Goal: Task Accomplishment & Management: Manage account settings

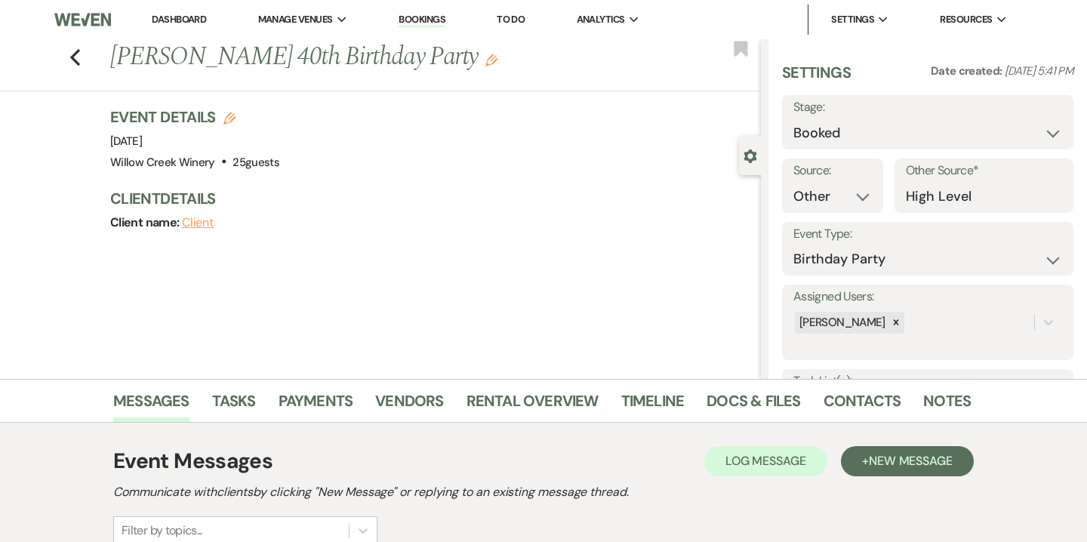
select select "14"
select select "4"
click at [420, 19] on link "Bookings" at bounding box center [422, 20] width 47 height 14
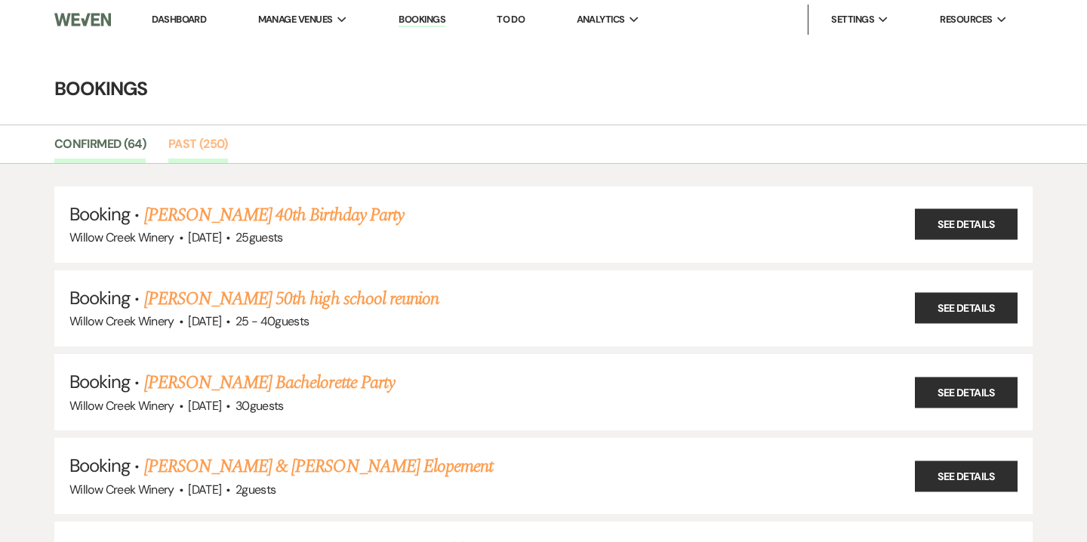
click at [186, 149] on link "Past (250)" at bounding box center [198, 148] width 60 height 29
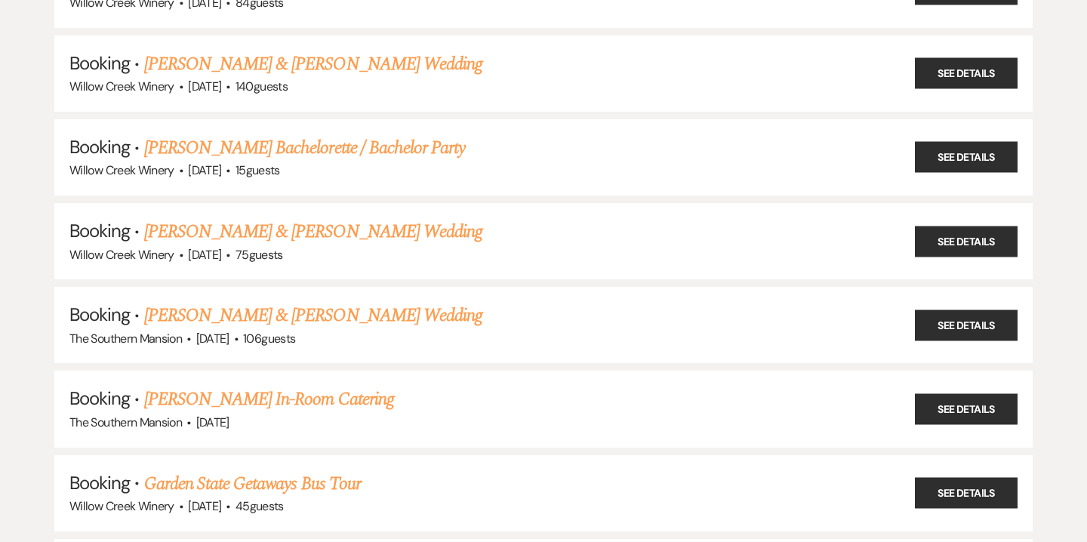
scroll to position [18942, 0]
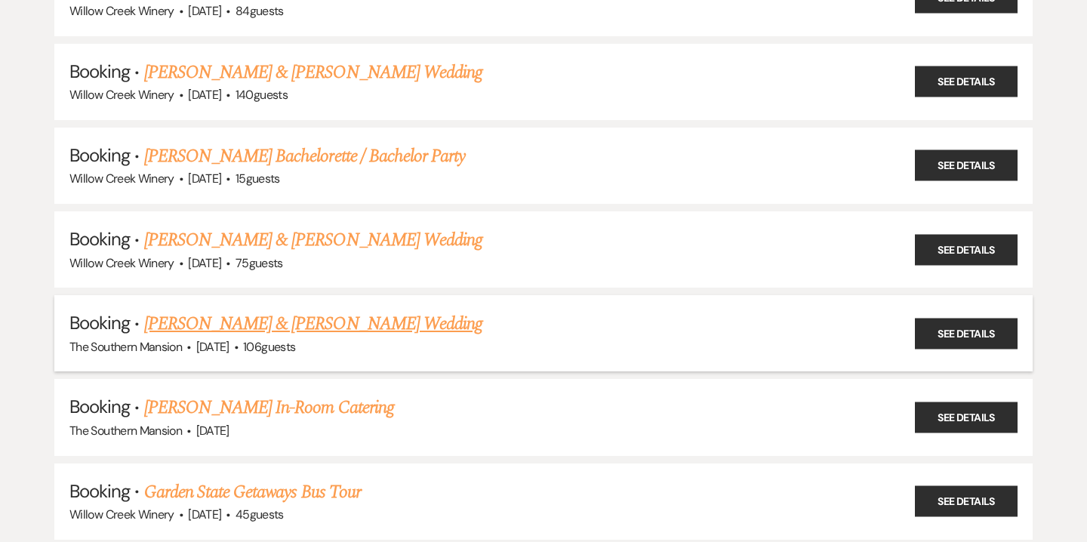
click at [285, 310] on link "[PERSON_NAME] & [PERSON_NAME] Wedding" at bounding box center [313, 323] width 338 height 27
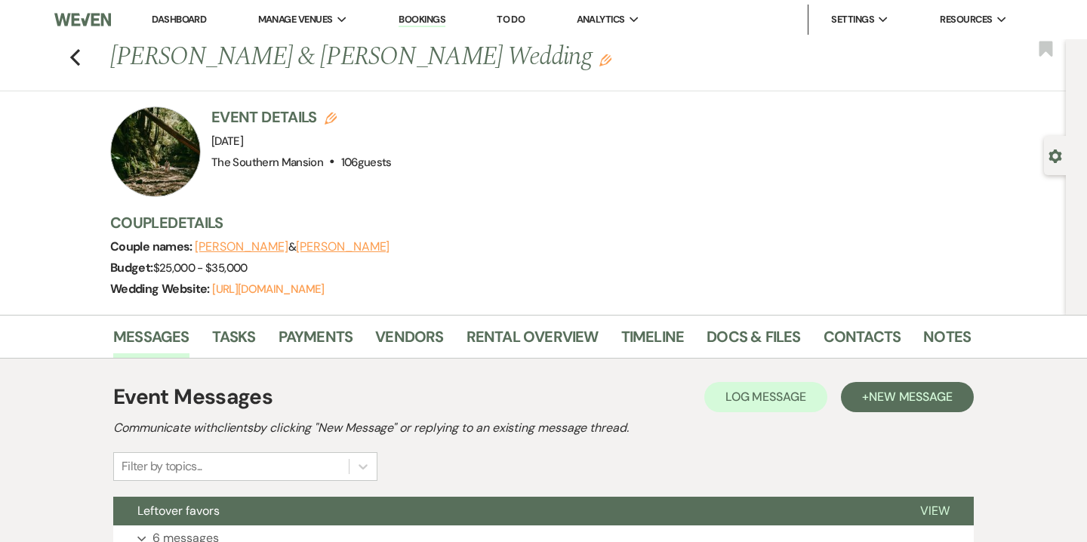
scroll to position [27, 0]
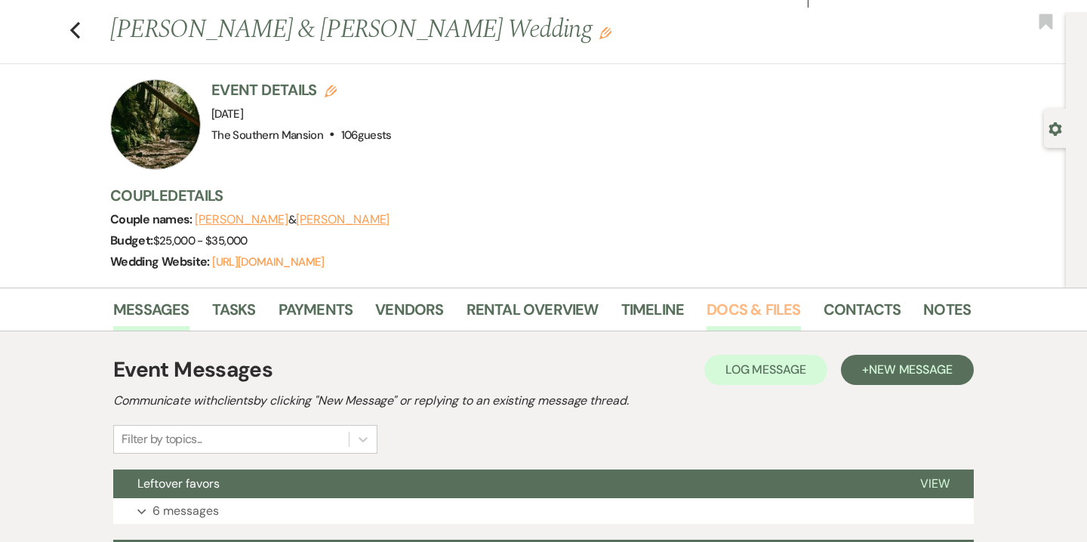
click at [765, 308] on link "Docs & Files" at bounding box center [754, 313] width 94 height 33
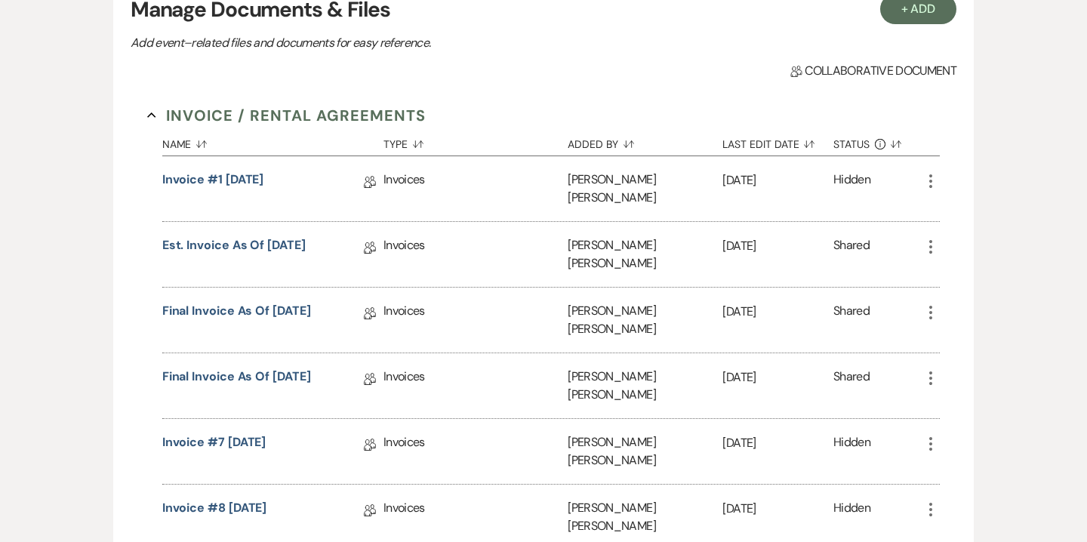
scroll to position [423, 0]
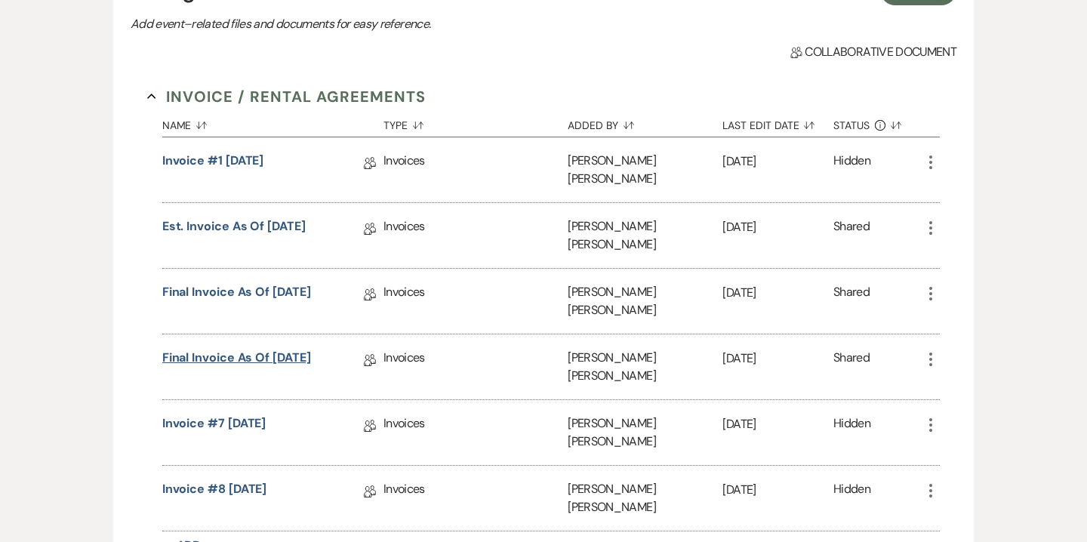
click at [202, 349] on link "Final Invoice as of [DATE]" at bounding box center [236, 360] width 149 height 23
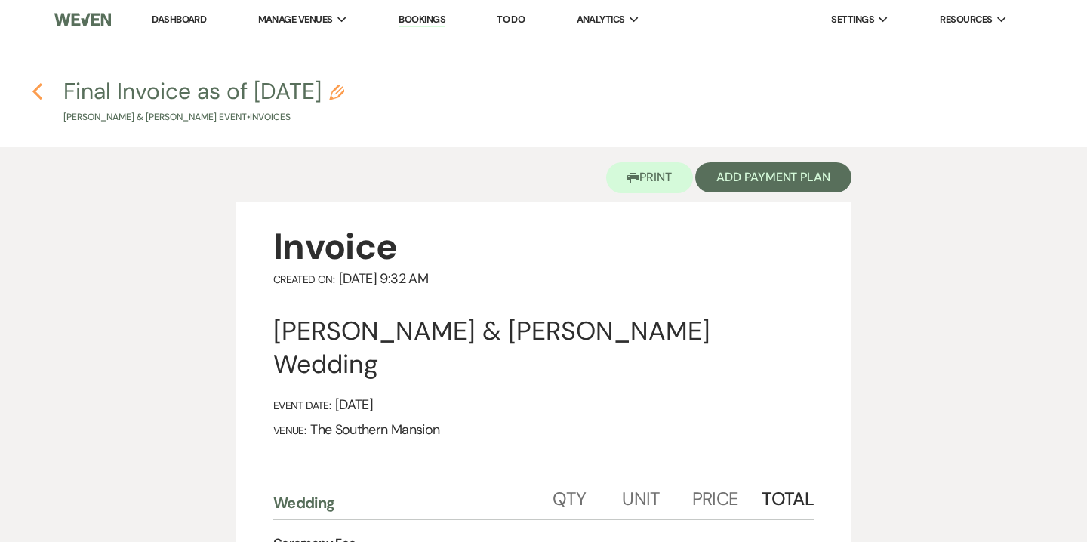
click at [36, 85] on icon "Previous" at bounding box center [37, 91] width 11 height 18
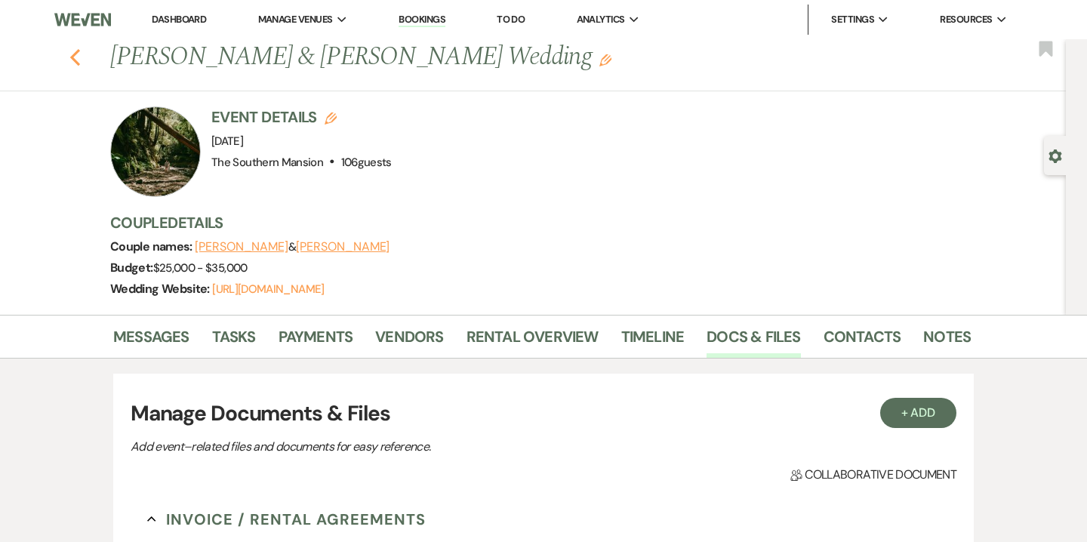
click at [78, 58] on icon "Previous" at bounding box center [74, 57] width 11 height 18
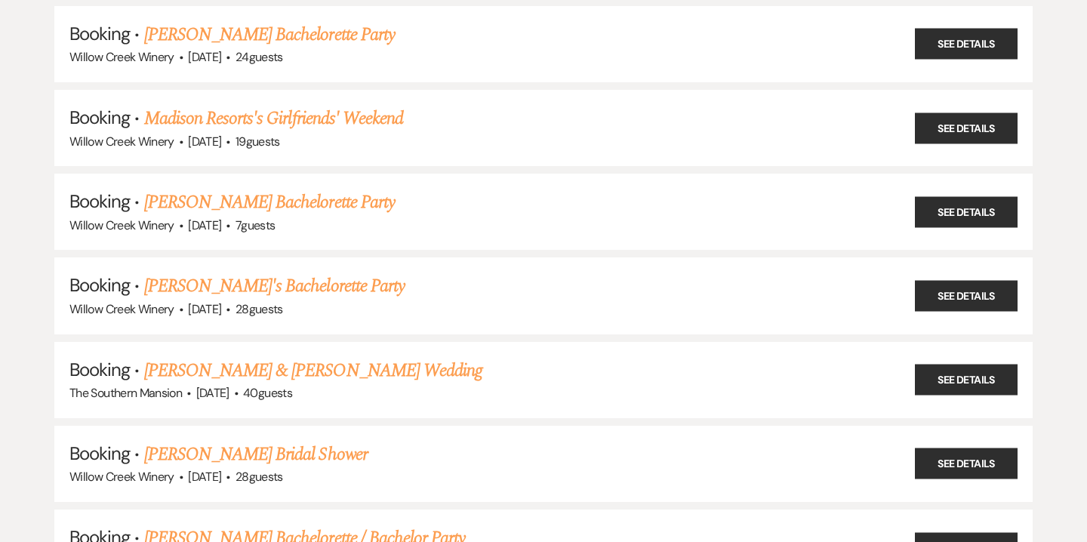
scroll to position [17289, 0]
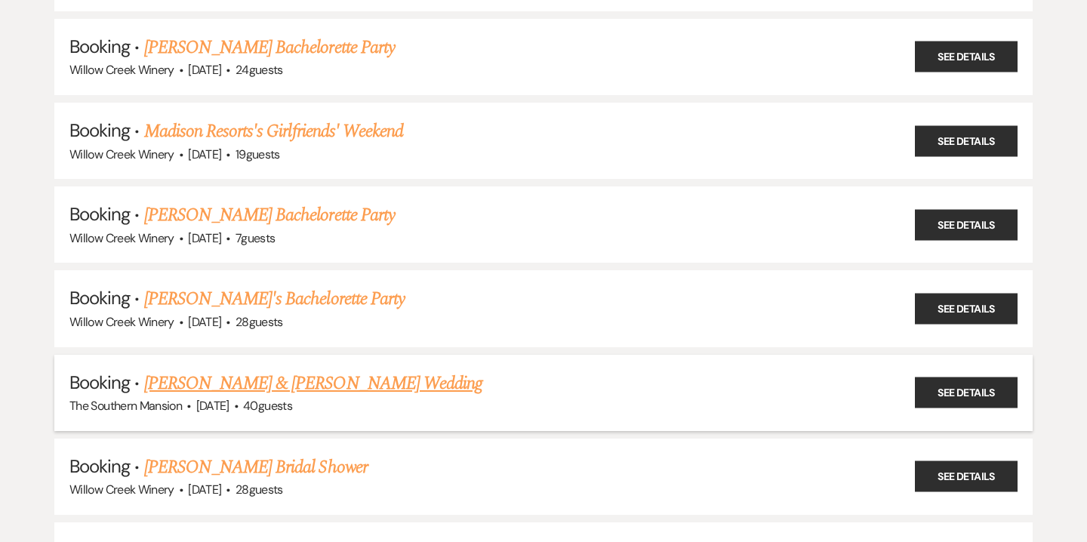
click at [239, 370] on link "[PERSON_NAME] & [PERSON_NAME] Wedding" at bounding box center [313, 383] width 338 height 27
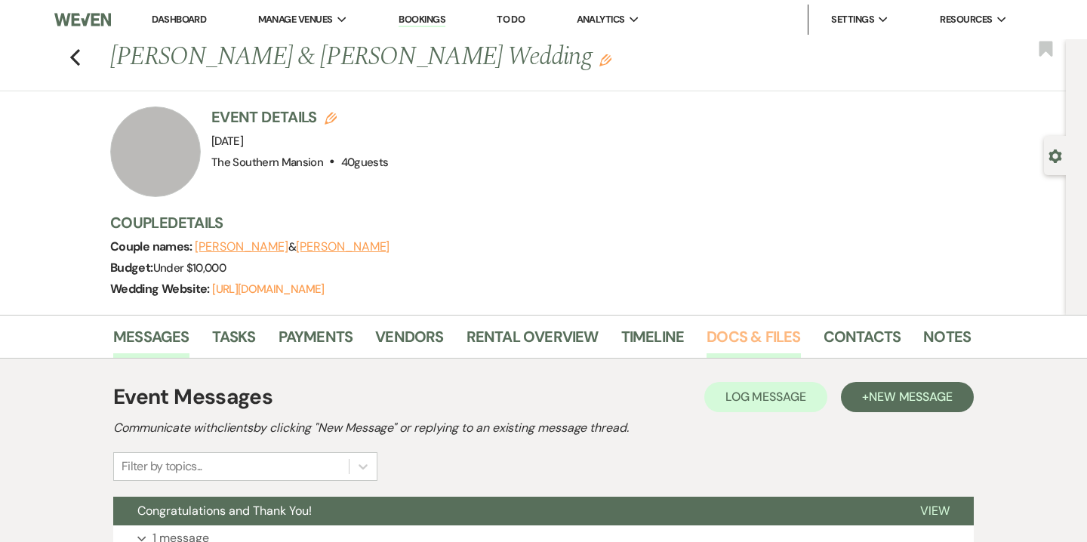
click at [745, 335] on link "Docs & Files" at bounding box center [754, 341] width 94 height 33
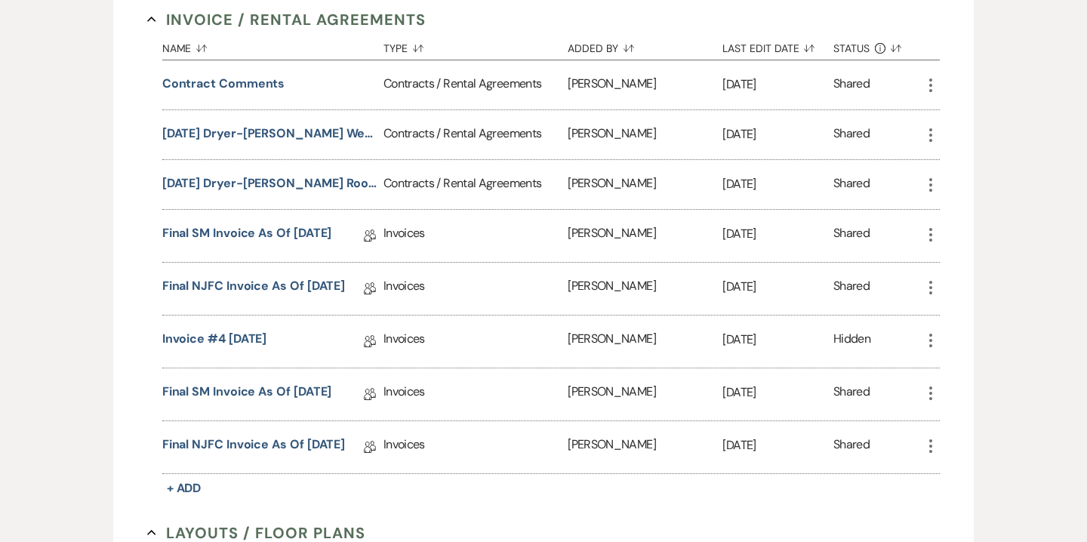
scroll to position [765, 0]
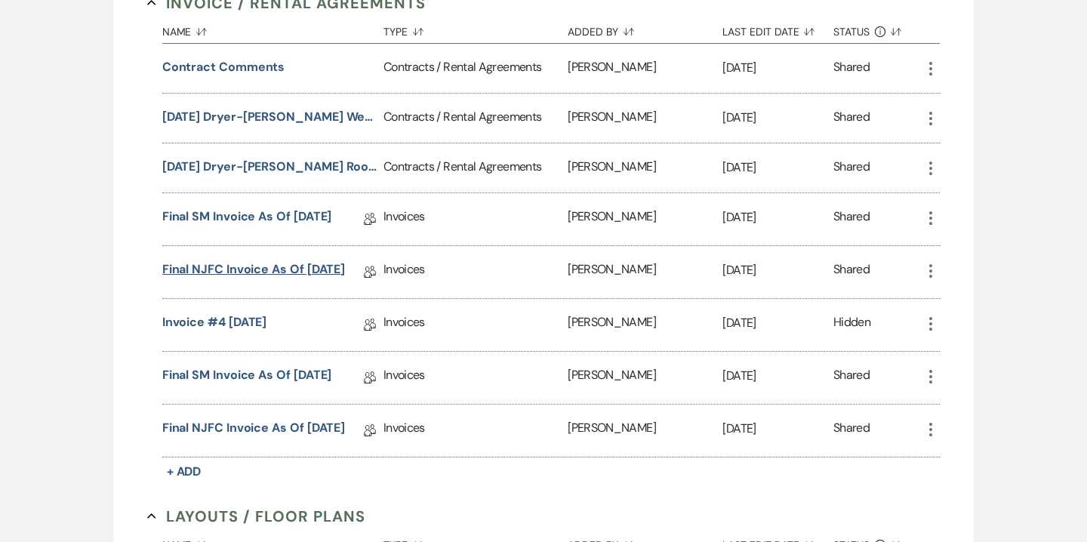
click at [223, 271] on link "Final NJFC Invoice as of [DATE]" at bounding box center [253, 271] width 183 height 23
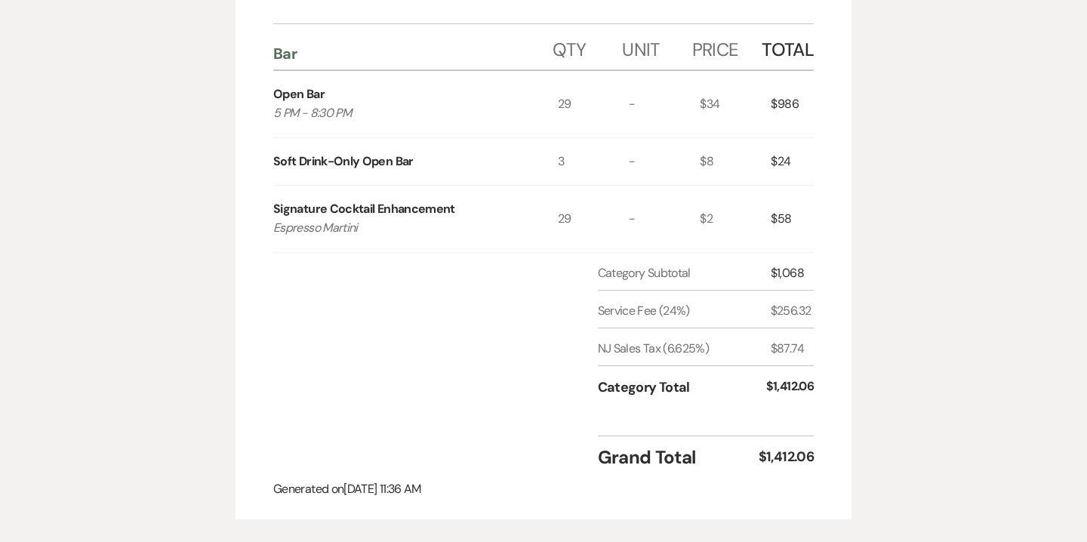
scroll to position [444, 0]
